Goal: Information Seeking & Learning: Learn about a topic

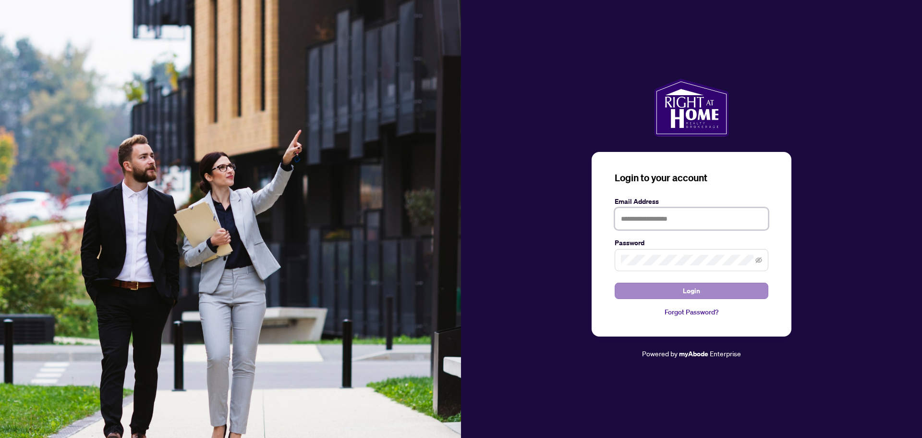
type input "**********"
click at [692, 291] on span "Login" at bounding box center [691, 290] width 17 height 15
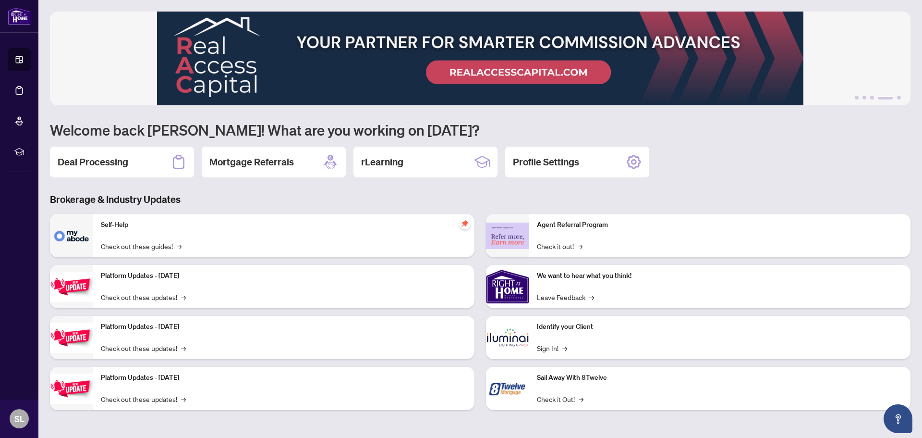
click at [134, 231] on div "Self-Help Check out these guides! →" at bounding box center [283, 235] width 381 height 43
click at [58, 233] on img at bounding box center [71, 235] width 43 height 43
click at [347, 239] on div "Self-Help Check out these guides! →" at bounding box center [283, 235] width 381 height 43
click at [159, 247] on link "Check out these guides! →" at bounding box center [141, 246] width 81 height 11
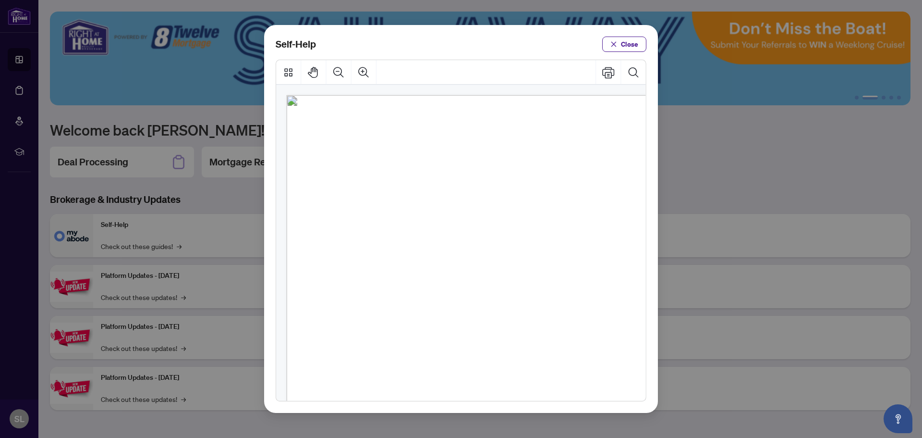
click at [476, 152] on span "PDF" at bounding box center [472, 151] width 13 height 10
click at [481, 284] on ul "● How to Apply and Reset Filters ( PDF ) ● How to Archive a Document ( PDF ) ● …" at bounding box center [457, 325] width 233 height 359
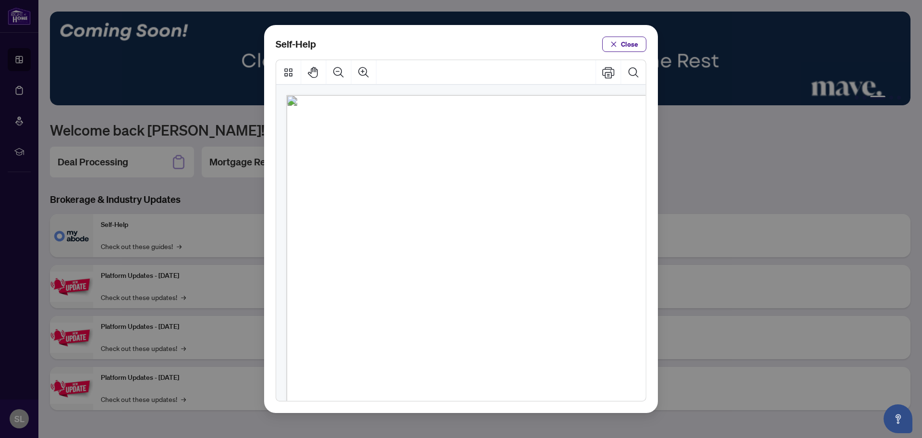
click at [472, 150] on span "PDF" at bounding box center [472, 151] width 13 height 10
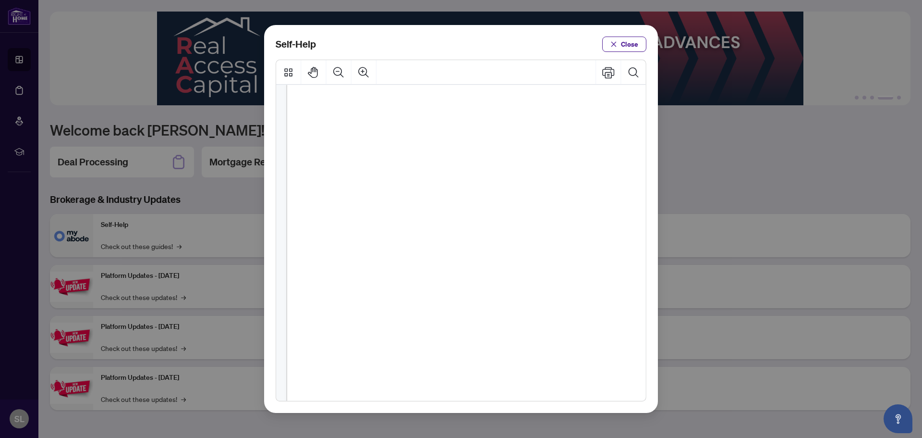
scroll to position [507, 0]
click at [508, 234] on span "PDF" at bounding box center [511, 236] width 13 height 10
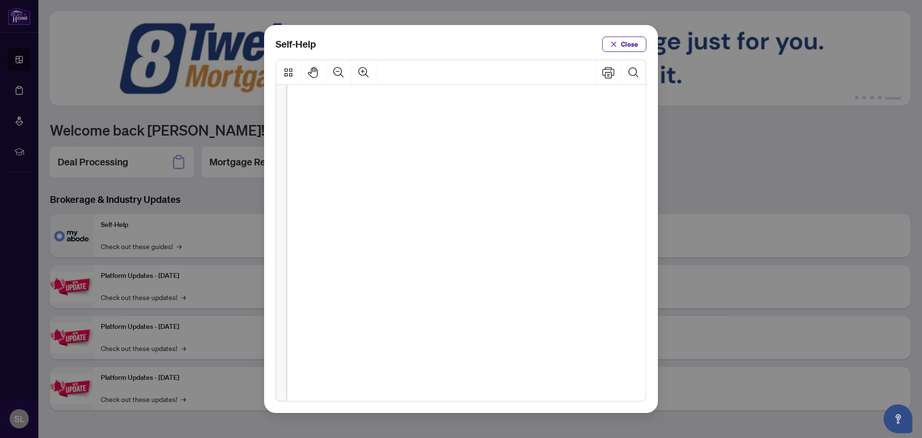
scroll to position [0, 0]
drag, startPoint x: 622, startPoint y: 44, endPoint x: 609, endPoint y: 47, distance: 13.7
click at [622, 44] on span "Close" at bounding box center [629, 43] width 17 height 15
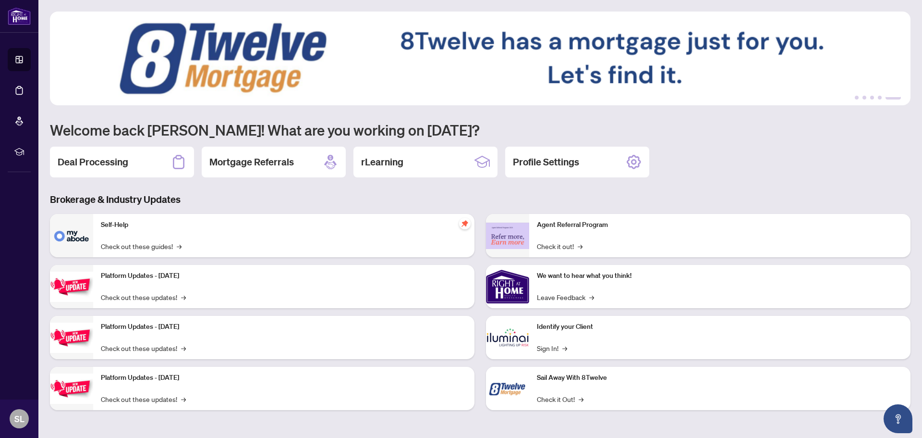
click at [60, 236] on img at bounding box center [71, 235] width 43 height 43
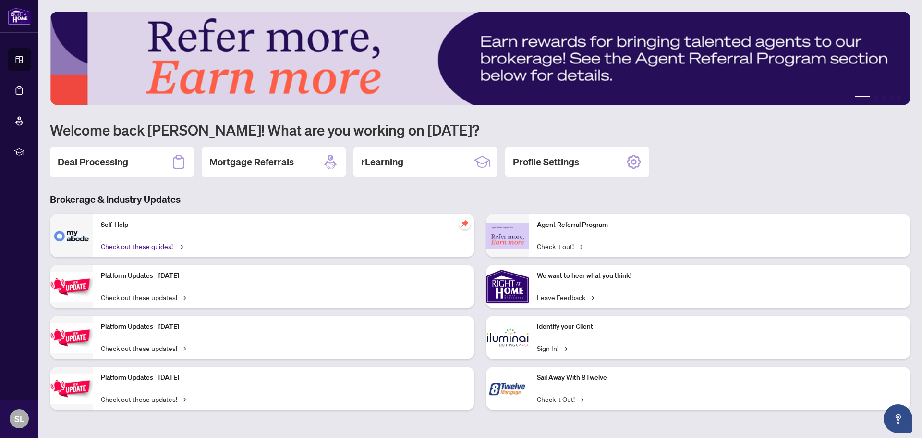
click at [147, 244] on link "Check out these guides! →" at bounding box center [141, 246] width 81 height 11
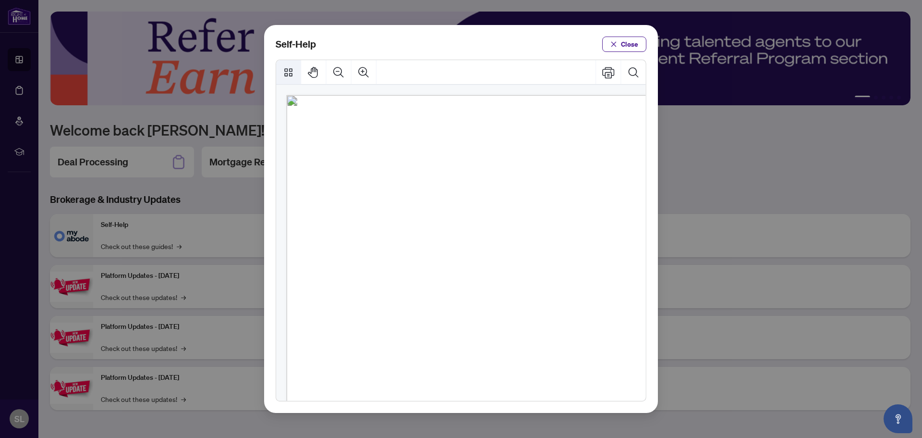
click at [290, 73] on icon "Thumbnails" at bounding box center [288, 72] width 8 height 8
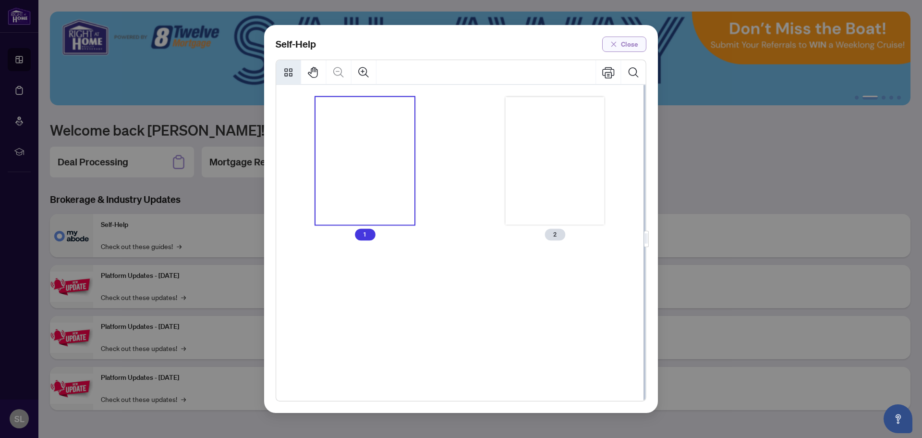
click at [630, 47] on span "Close" at bounding box center [629, 43] width 17 height 15
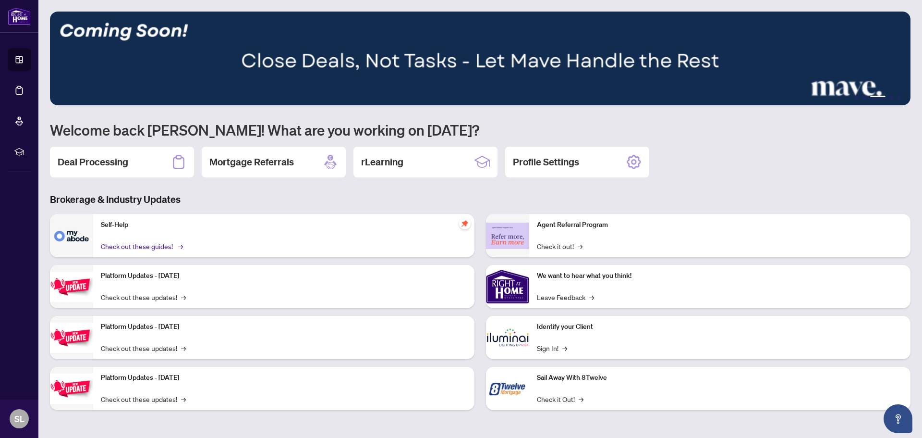
click at [154, 246] on link "Check out these guides! →" at bounding box center [141, 246] width 81 height 11
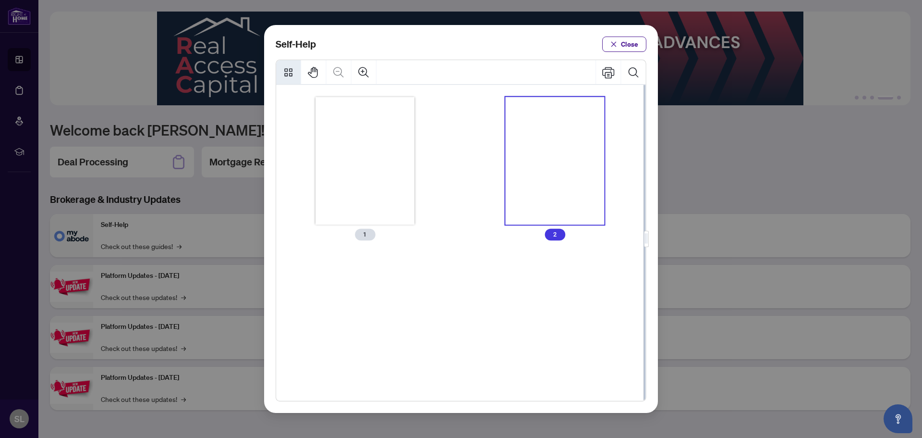
click at [542, 128] on div "Thumbnails" at bounding box center [555, 161] width 99 height 128
click at [631, 71] on icon "Search Document" at bounding box center [634, 72] width 12 height 12
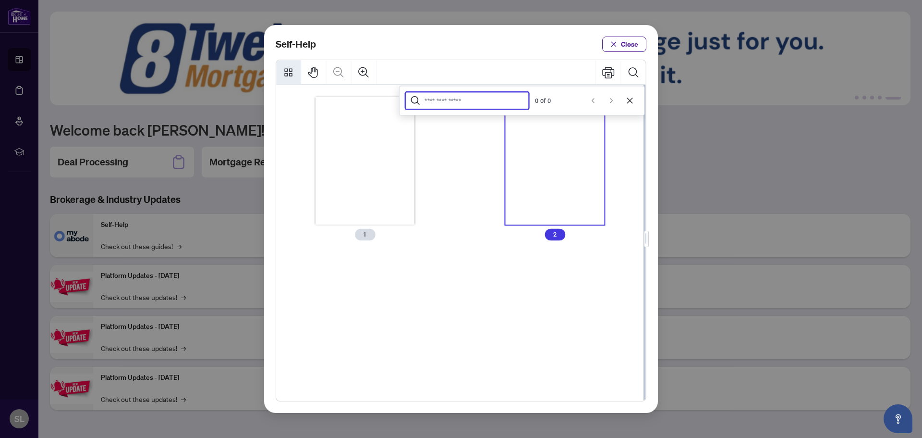
click at [433, 99] on input "Search Document" at bounding box center [474, 100] width 99 height 9
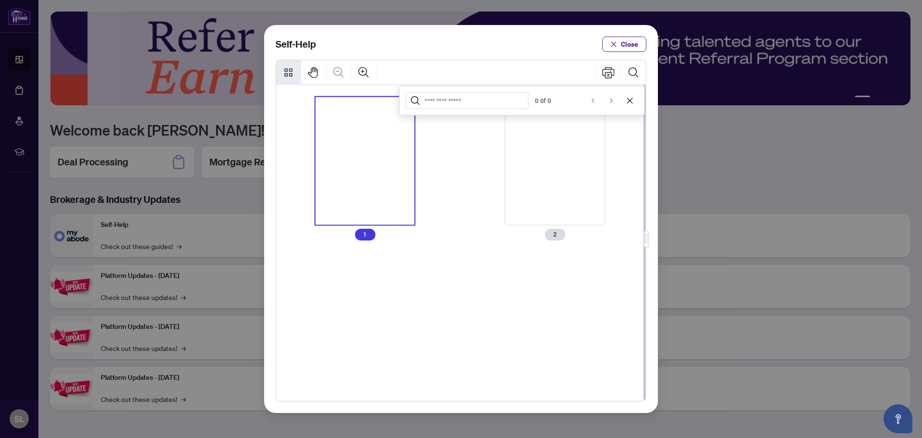
click at [353, 113] on div "Thumbnails" at bounding box center [365, 161] width 99 height 128
click at [432, 99] on input "Search Document" at bounding box center [474, 100] width 99 height 9
click at [431, 103] on input "Search Document" at bounding box center [474, 100] width 99 height 9
click at [313, 70] on icon "Pan Mode" at bounding box center [313, 72] width 10 height 11
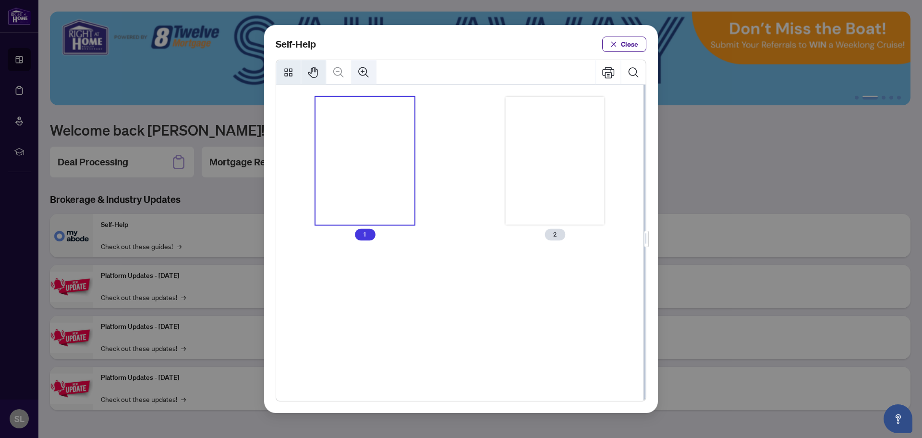
click at [362, 70] on icon "Zoom In" at bounding box center [364, 72] width 12 height 12
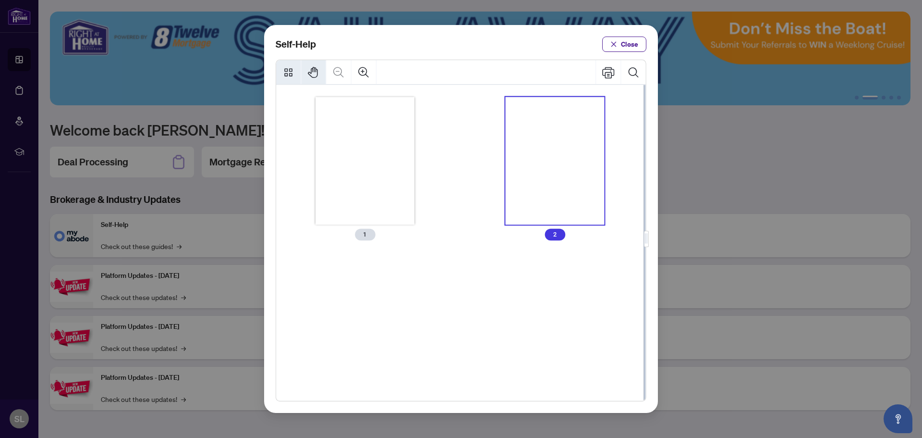
click at [532, 146] on div "Thumbnails" at bounding box center [555, 161] width 99 height 128
click at [608, 73] on icon "Print" at bounding box center [608, 72] width 12 height 12
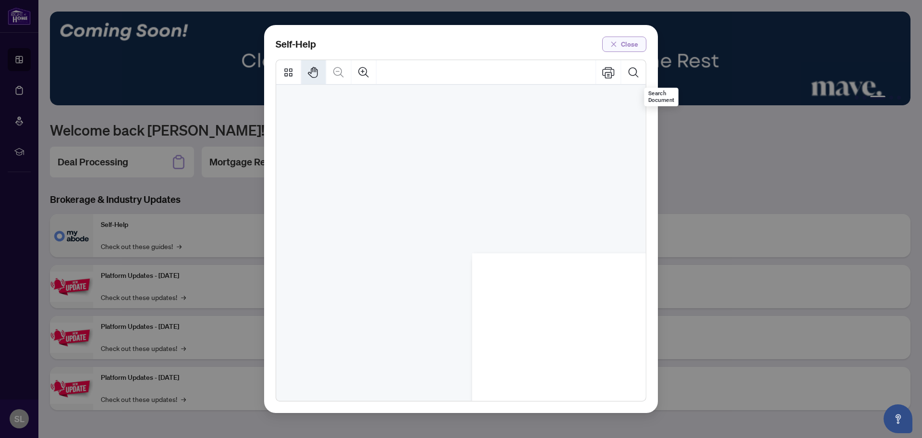
click at [624, 44] on span "Close" at bounding box center [629, 43] width 17 height 15
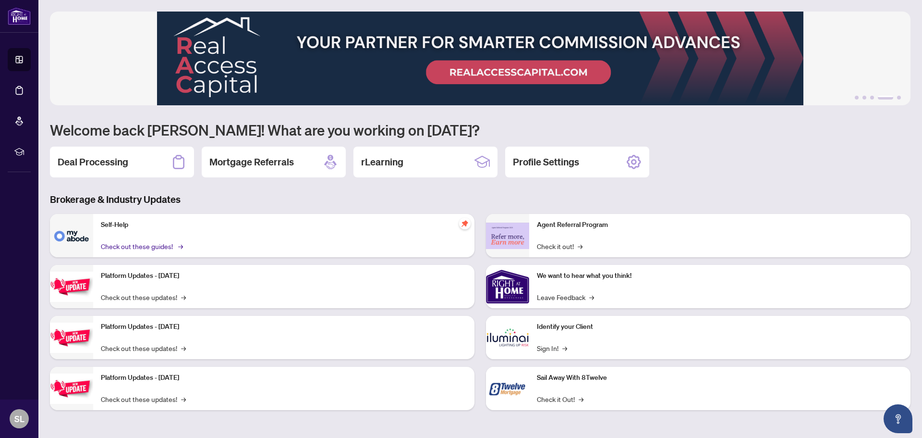
click at [168, 247] on link "Check out these guides! →" at bounding box center [141, 246] width 81 height 11
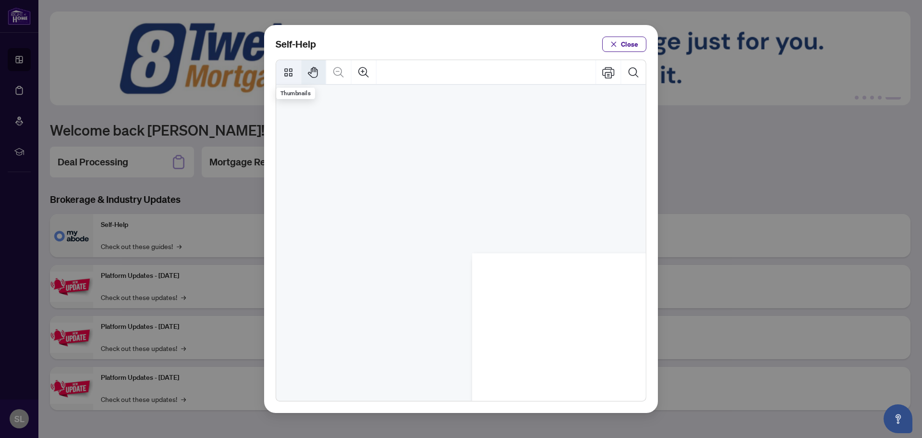
click at [287, 72] on icon "Thumbnails" at bounding box center [288, 72] width 12 height 12
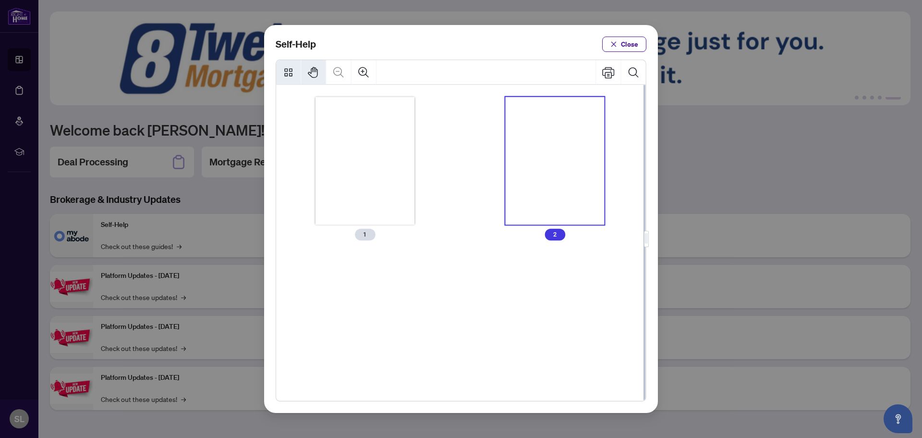
click at [372, 126] on div "Thumbnails" at bounding box center [365, 161] width 99 height 128
click at [561, 121] on div "Thumbnails" at bounding box center [555, 161] width 99 height 128
click at [625, 44] on span "Close" at bounding box center [629, 43] width 17 height 15
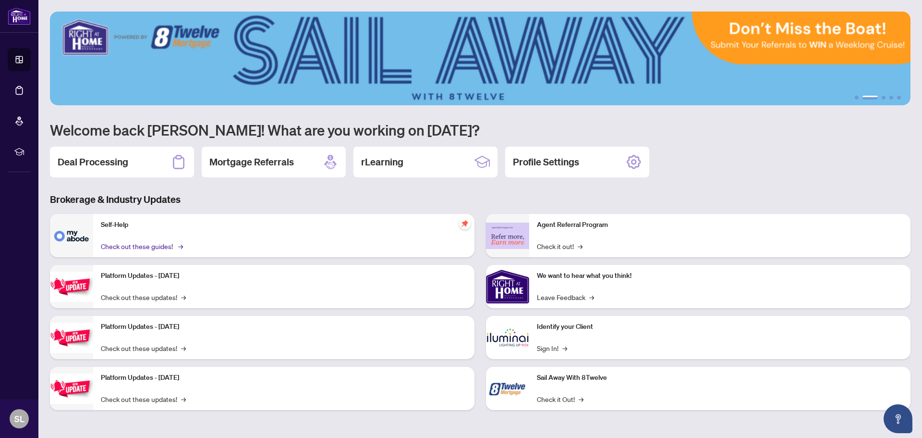
click at [145, 247] on link "Check out these guides! →" at bounding box center [141, 246] width 81 height 11
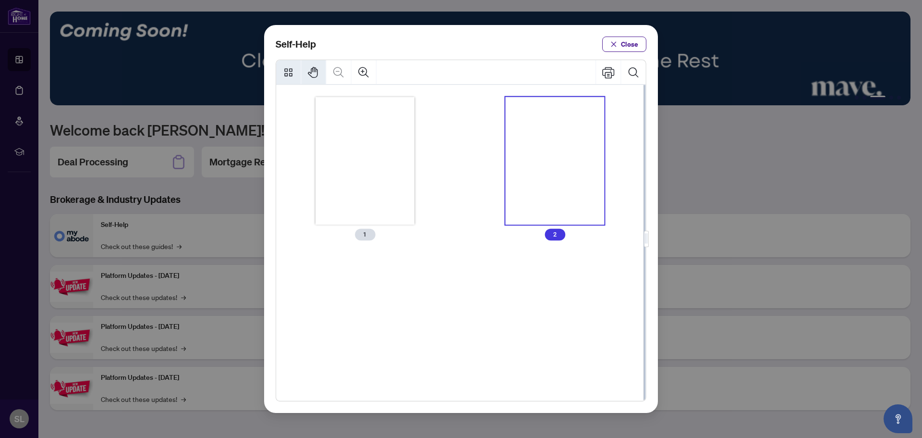
click at [365, 191] on div "Thumbnails" at bounding box center [365, 161] width 99 height 128
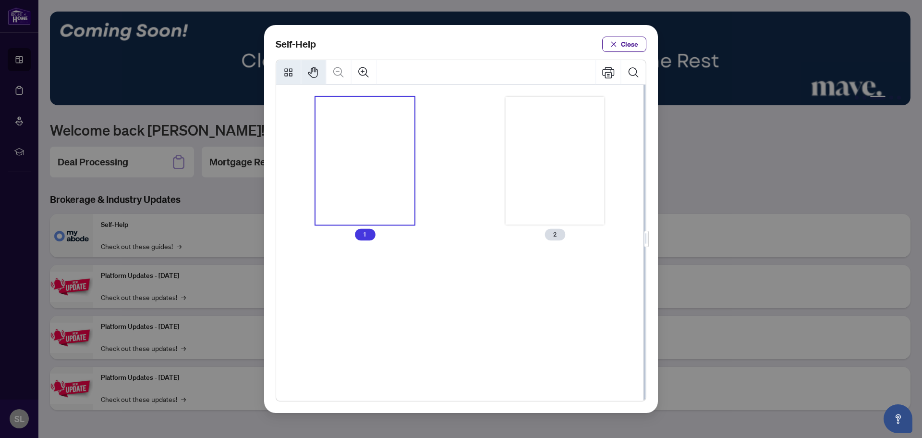
click at [365, 191] on div "Thumbnails" at bounding box center [365, 161] width 99 height 128
click at [610, 73] on icon "Print" at bounding box center [608, 72] width 12 height 12
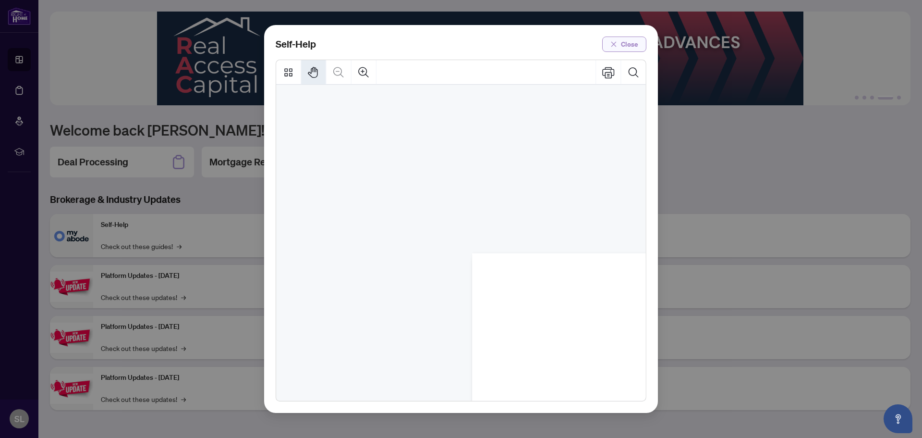
click at [620, 44] on button "Close" at bounding box center [624, 43] width 44 height 15
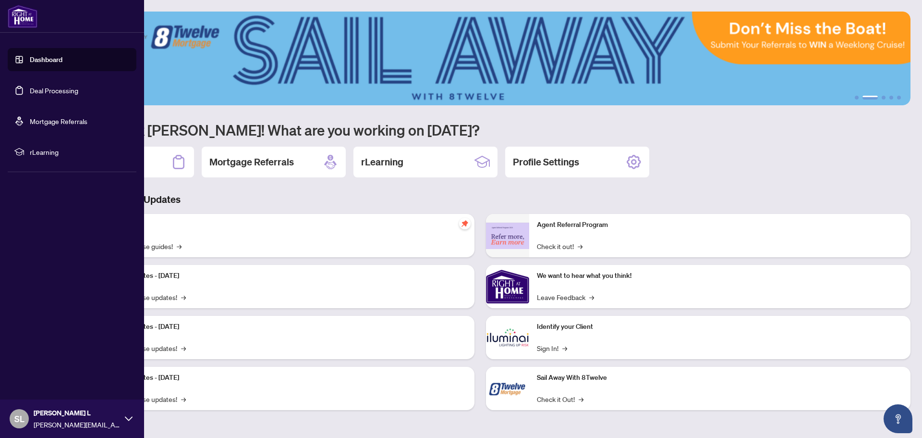
click at [42, 153] on span "rLearning" at bounding box center [80, 151] width 100 height 11
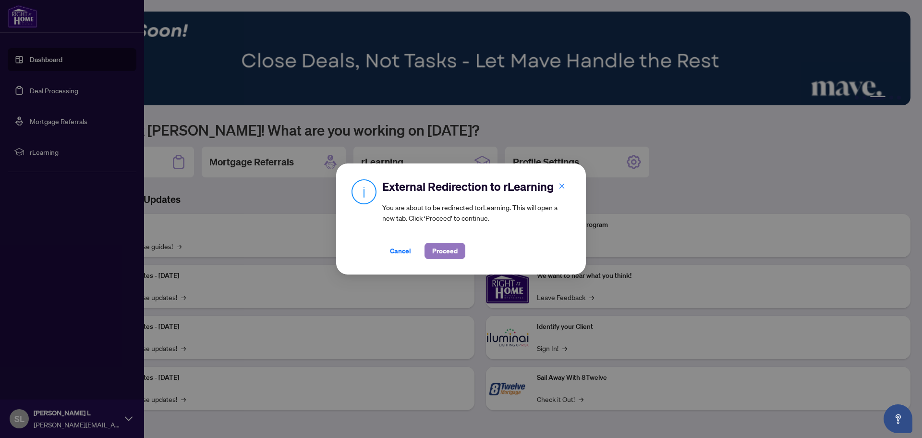
click at [450, 249] on span "Proceed" at bounding box center [444, 250] width 25 height 15
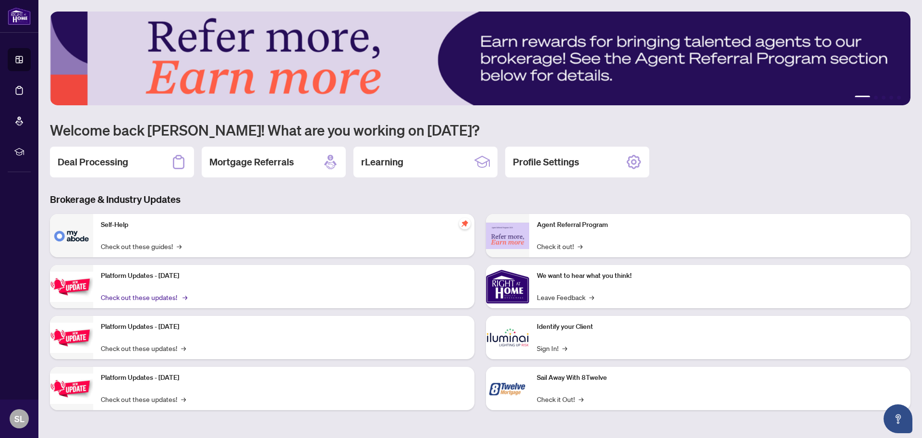
click at [158, 298] on link "Check out these updates! →" at bounding box center [143, 297] width 85 height 11
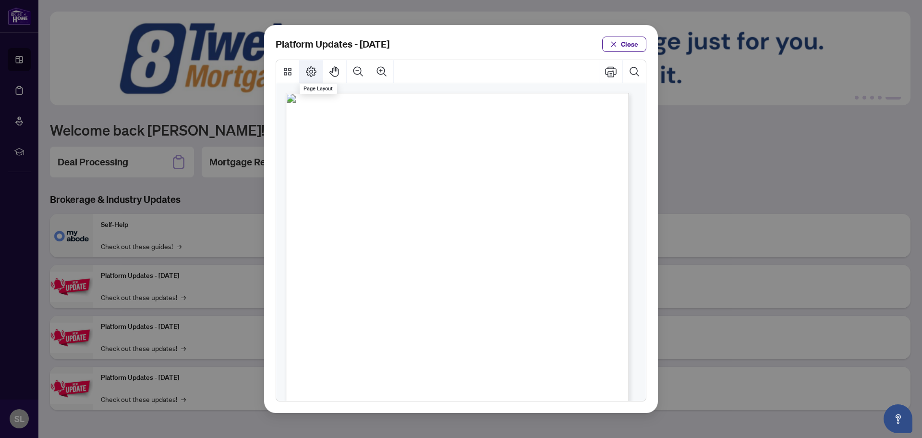
click at [312, 72] on icon "Page Layout" at bounding box center [311, 72] width 12 height 12
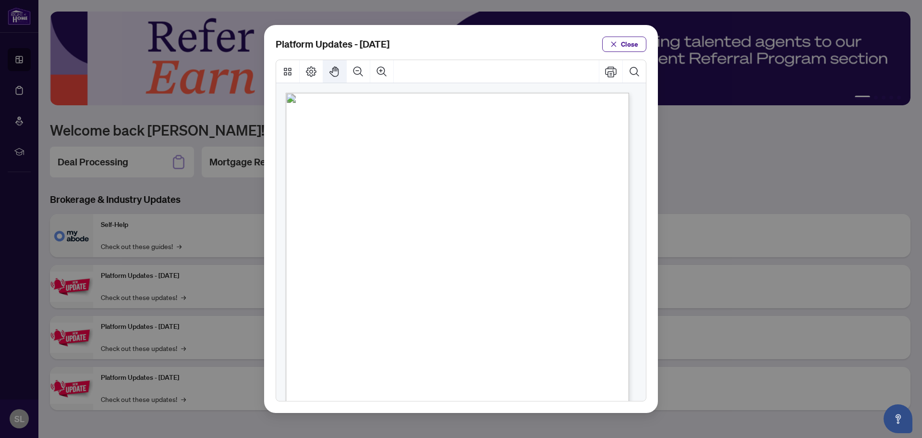
click at [336, 72] on icon "Pan Mode" at bounding box center [335, 72] width 12 height 12
click at [380, 70] on icon "Zoom In" at bounding box center [382, 72] width 12 height 12
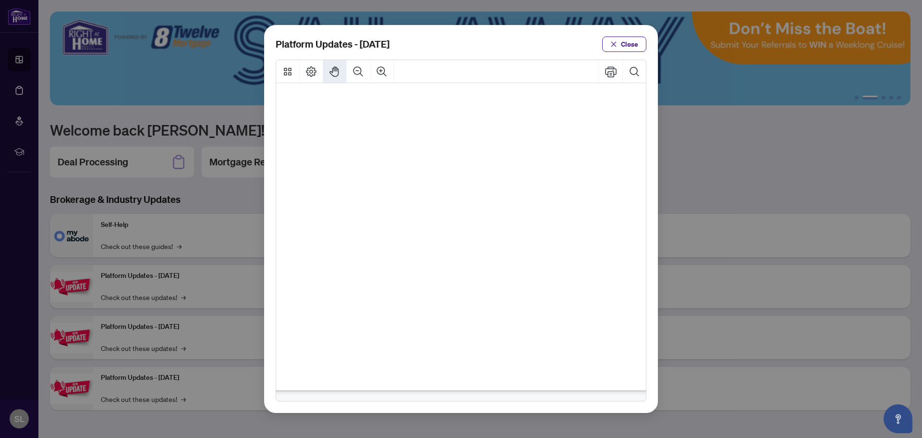
scroll to position [265, 0]
click at [438, 365] on div "[PERSON_NAME] We’ve been busy making the platform smoother, smarter, and even e…" at bounding box center [599, 240] width 627 height 811
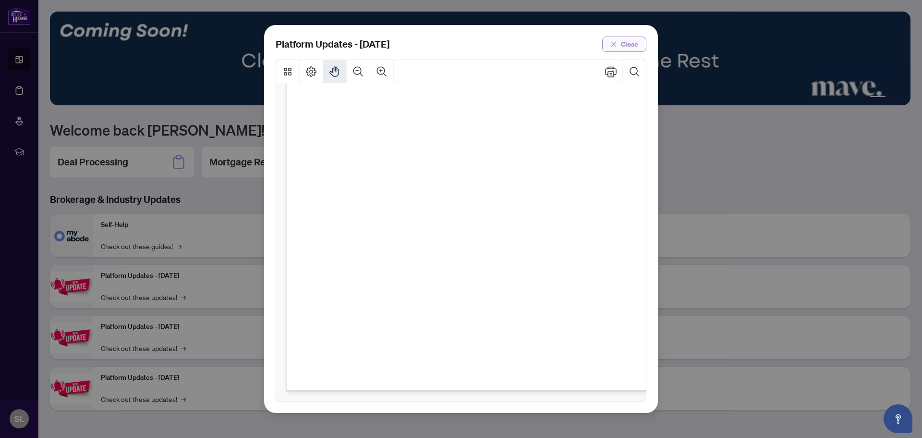
click at [624, 43] on span "Close" at bounding box center [629, 43] width 17 height 15
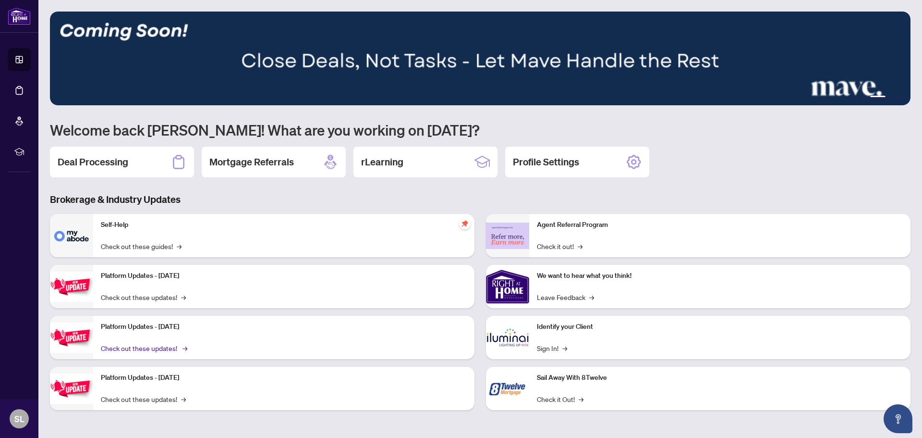
click at [132, 349] on link "Check out these updates! →" at bounding box center [143, 347] width 85 height 11
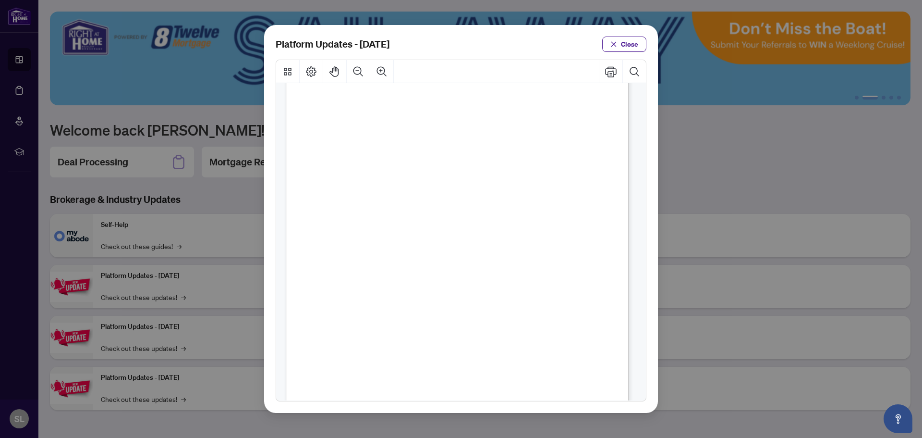
scroll to position [0, 0]
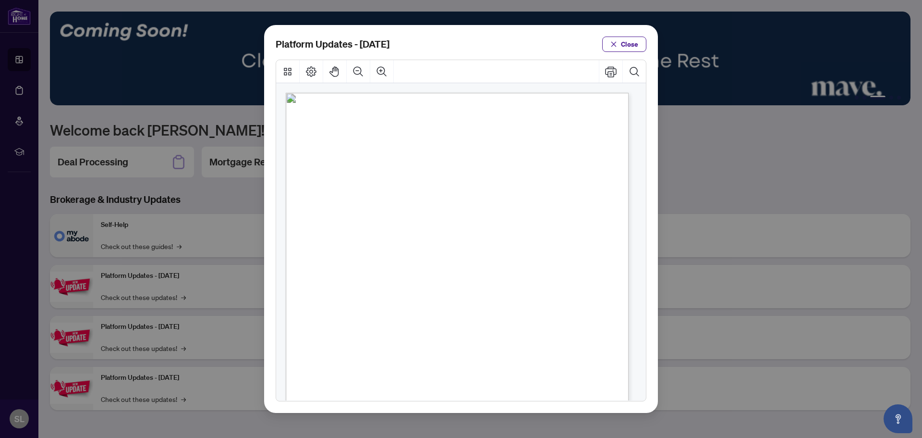
click at [373, 259] on span "Document Checklist" at bounding box center [378, 256] width 74 height 10
click at [623, 42] on span "Close" at bounding box center [629, 43] width 17 height 15
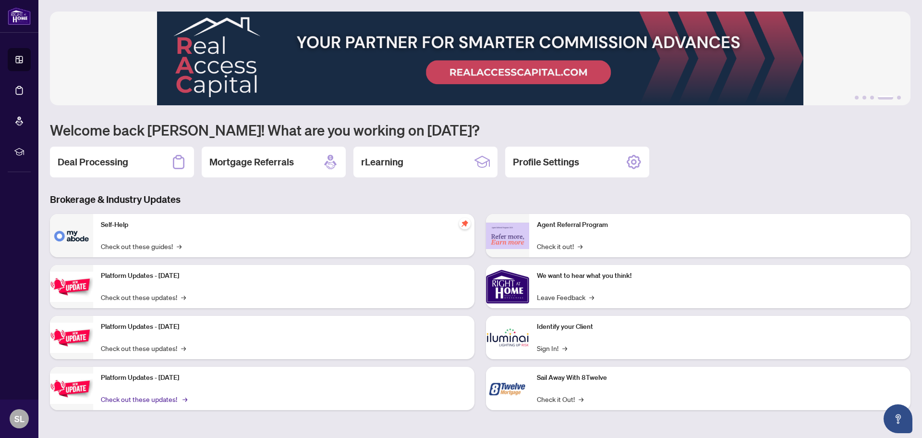
click at [131, 399] on link "Check out these updates! →" at bounding box center [143, 398] width 85 height 11
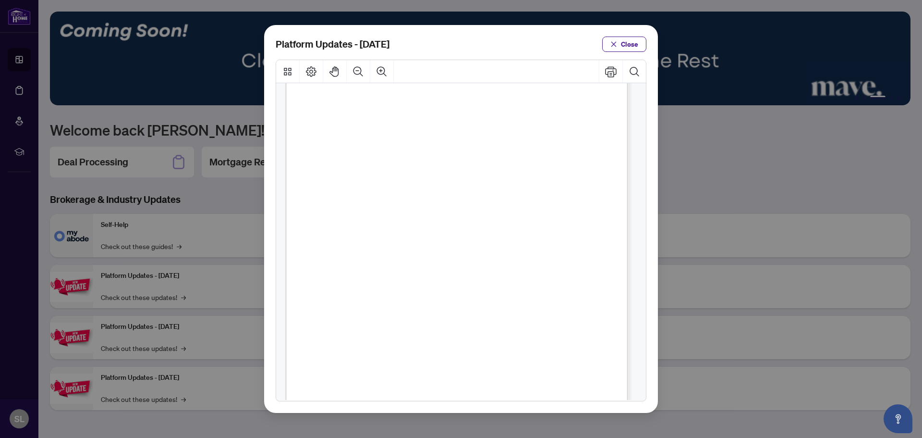
scroll to position [187, 0]
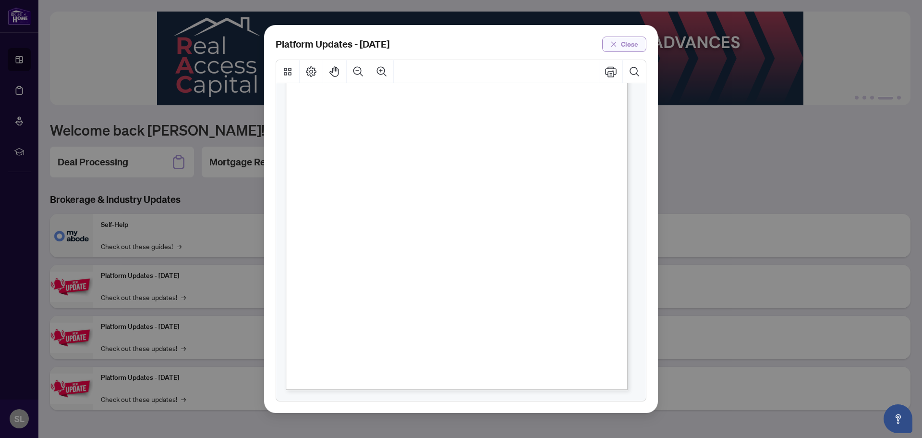
click at [624, 43] on span "Close" at bounding box center [629, 43] width 17 height 15
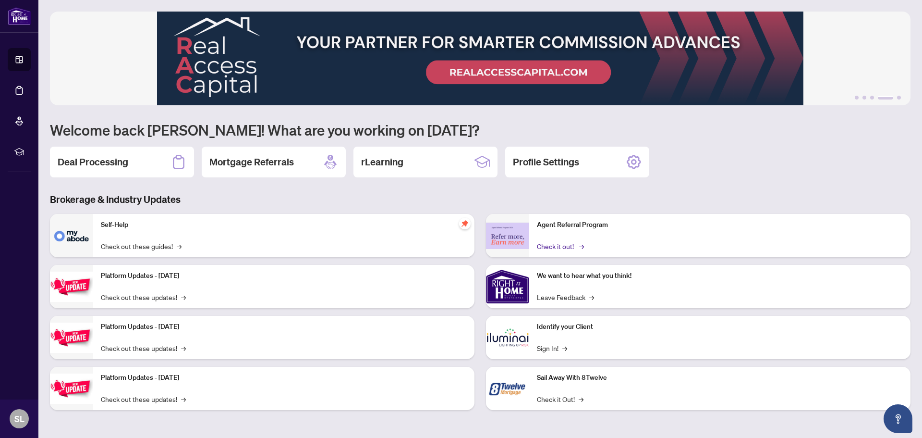
click at [556, 246] on link "Check it out! →" at bounding box center [560, 246] width 46 height 11
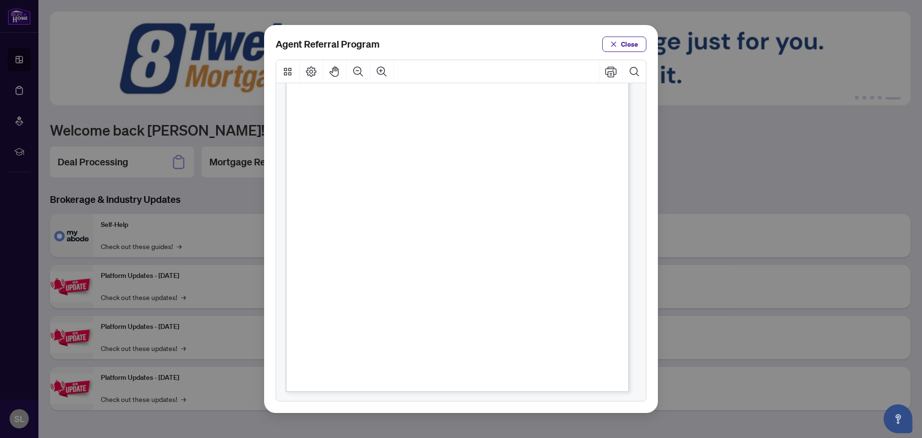
scroll to position [146, 0]
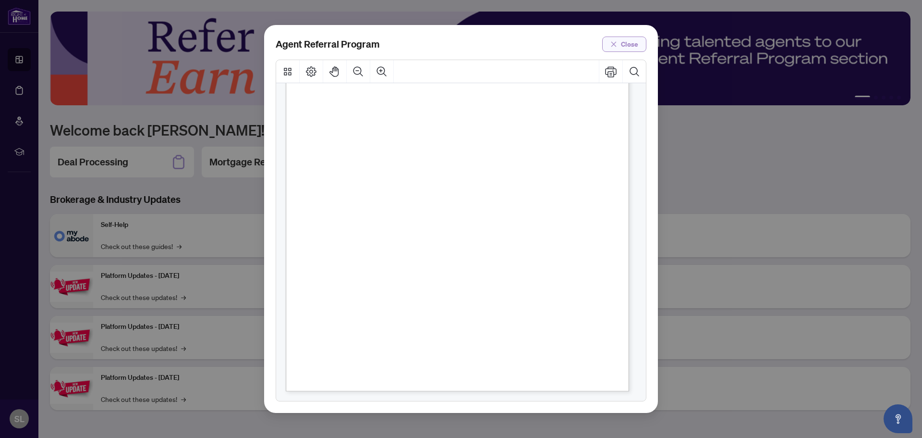
click at [612, 43] on icon "close" at bounding box center [613, 43] width 5 height 5
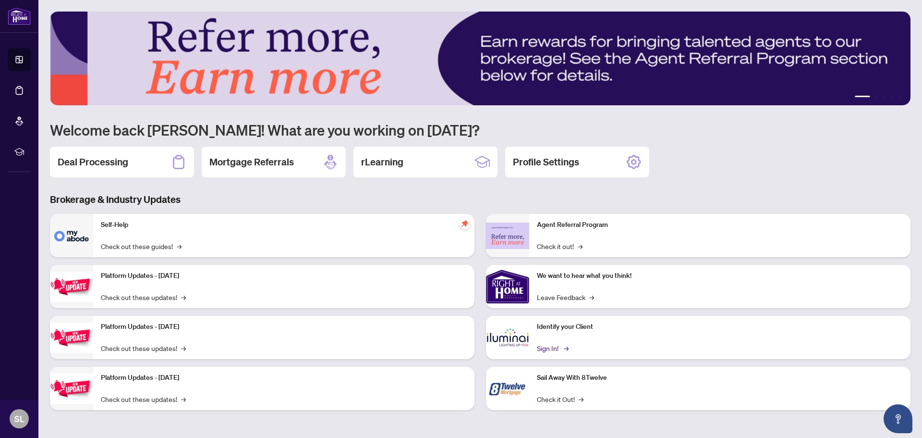
click at [548, 346] on link "Sign In! →" at bounding box center [552, 347] width 30 height 11
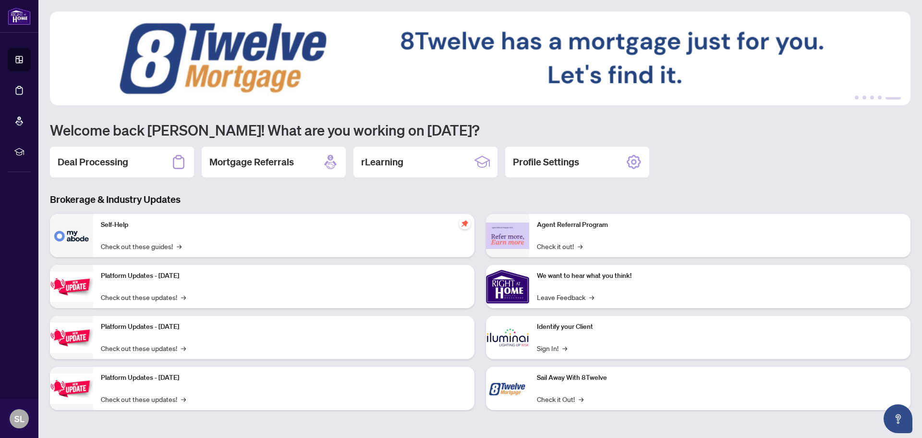
click at [520, 41] on img at bounding box center [480, 59] width 861 height 94
